Goal: Check status: Check status

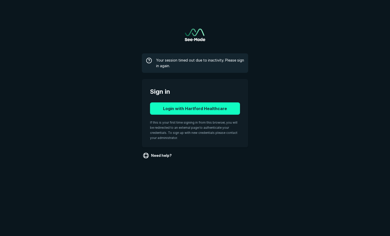
click at [189, 109] on button "Login with Hartford Healthcare" at bounding box center [195, 108] width 90 height 12
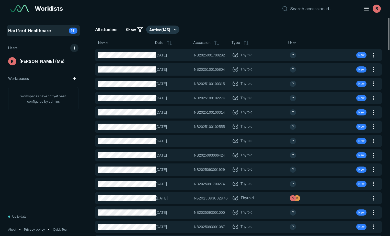
click at [73, 47] on button "button" at bounding box center [74, 48] width 8 height 8
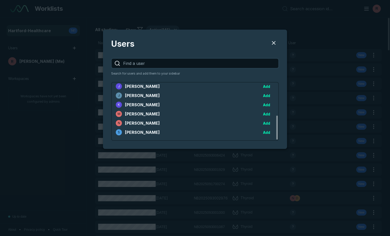
scroll to position [79, 0]
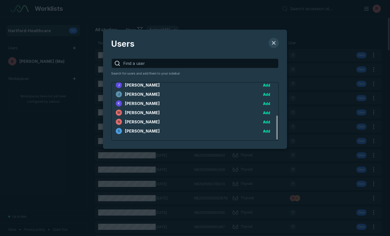
click at [274, 44] on button "Users" at bounding box center [273, 43] width 10 height 10
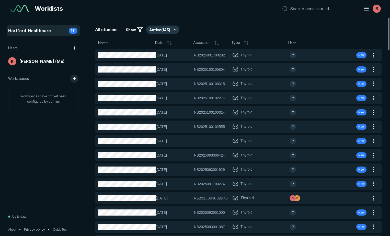
click at [75, 80] on button "button" at bounding box center [74, 79] width 8 height 8
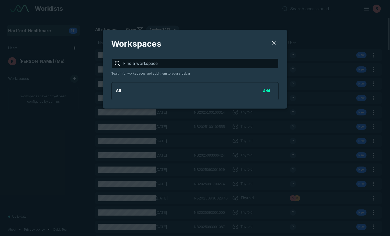
scroll to position [678, 1360]
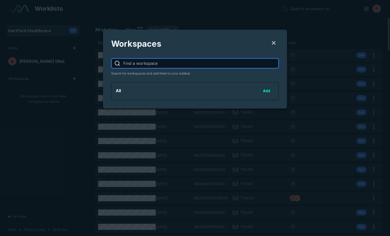
click at [171, 62] on input "Users" at bounding box center [200, 63] width 155 height 9
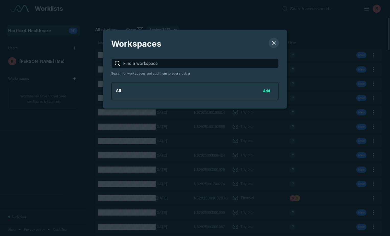
click at [273, 42] on button "Users" at bounding box center [273, 43] width 10 height 10
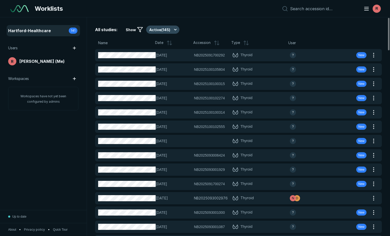
click at [172, 30] on button "Active ( 145 )" at bounding box center [162, 30] width 33 height 8
click at [166, 53] on span "Completed ( 8 )" at bounding box center [164, 55] width 24 height 6
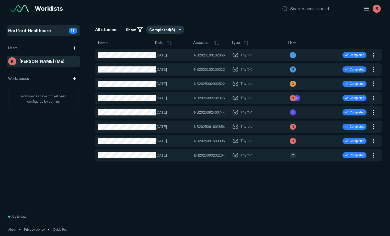
click at [31, 64] on span "Ryan Tagariello (Me)" at bounding box center [41, 61] width 45 height 6
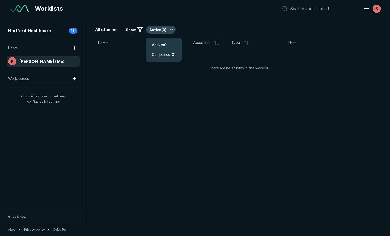
click at [159, 29] on button "Active ( 0 )" at bounding box center [160, 30] width 29 height 8
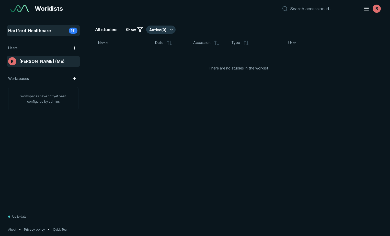
click at [75, 29] on span "141" at bounding box center [73, 30] width 5 height 5
